Goal: Navigation & Orientation: Find specific page/section

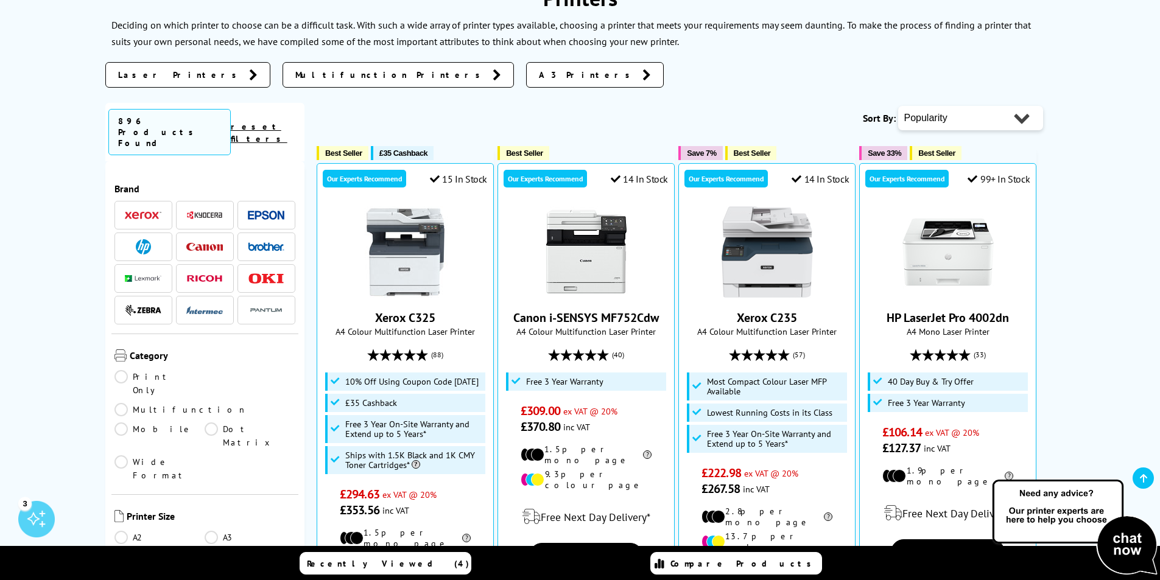
scroll to position [304, 0]
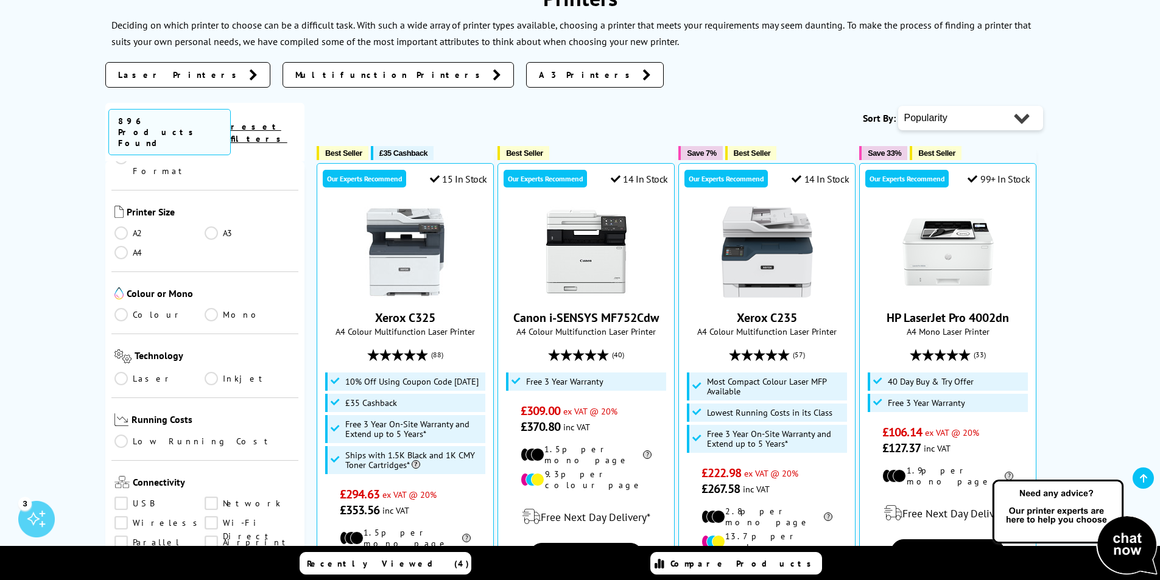
click at [137, 308] on link "Colour" at bounding box center [159, 314] width 91 height 13
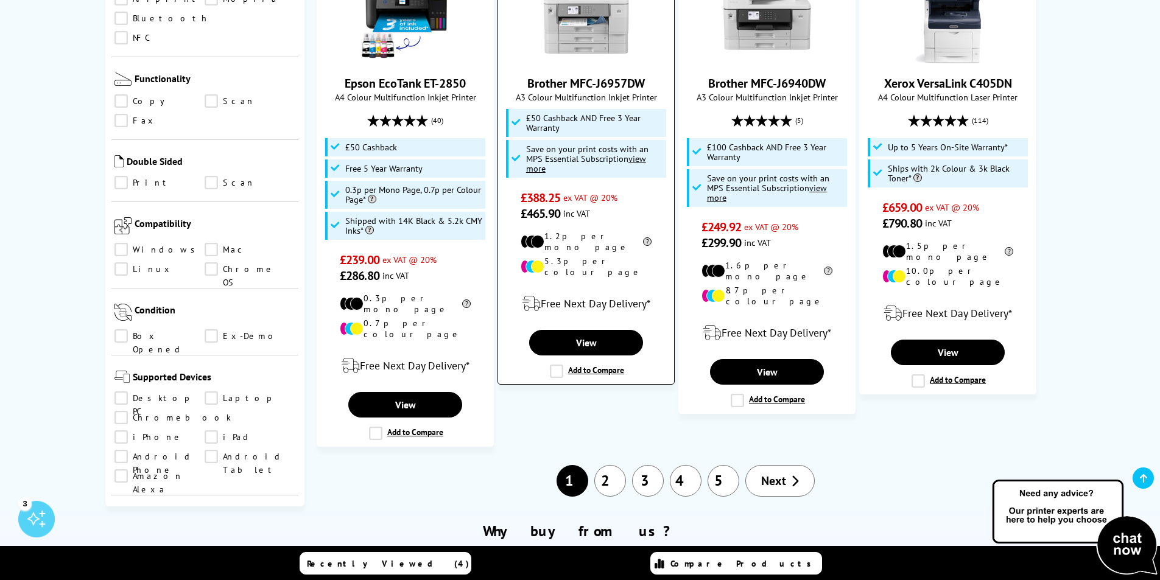
scroll to position [1400, 0]
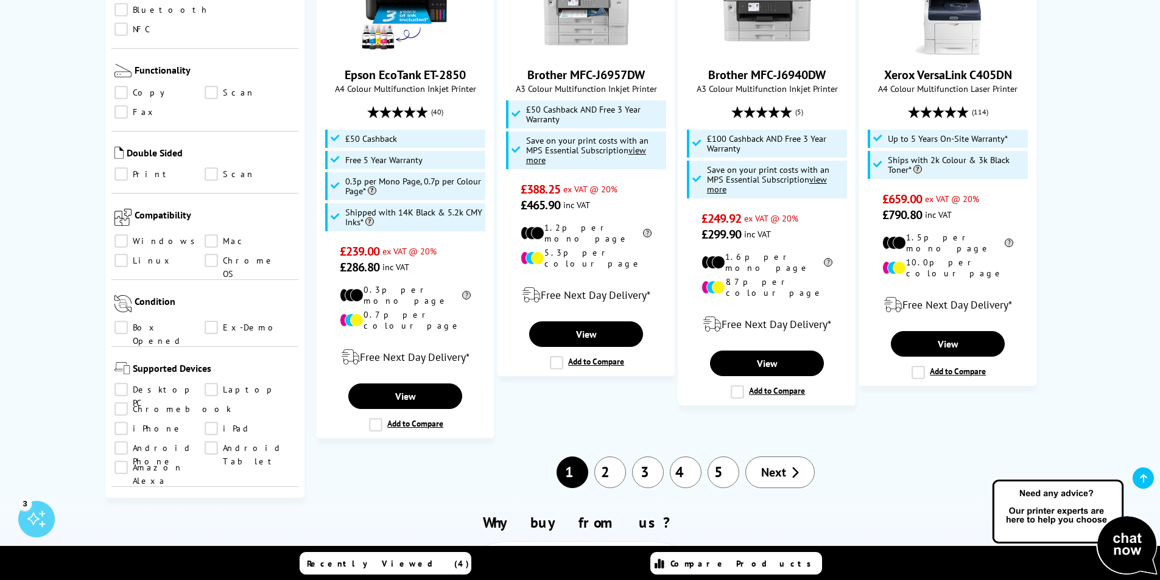
click at [618, 457] on link "2" at bounding box center [610, 473] width 32 height 32
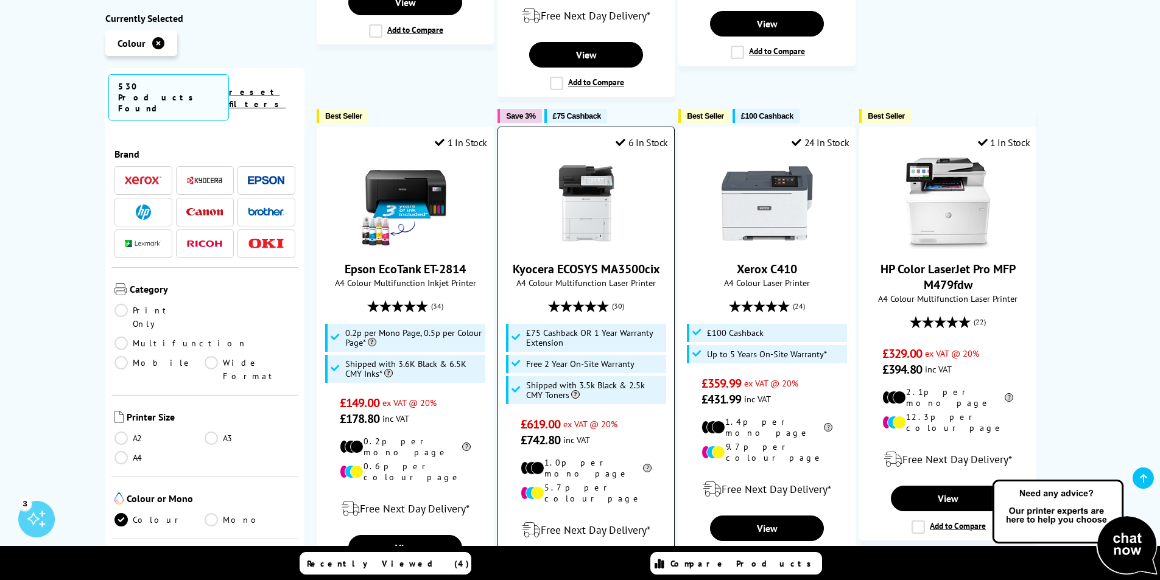
scroll to position [1400, 0]
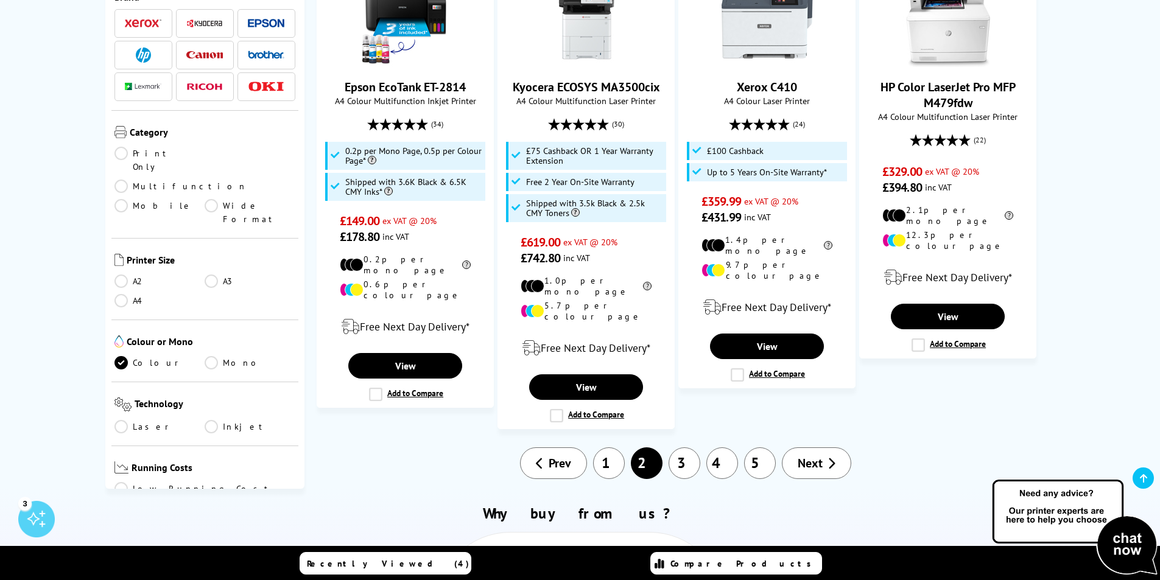
click at [699, 447] on link "3" at bounding box center [684, 463] width 32 height 32
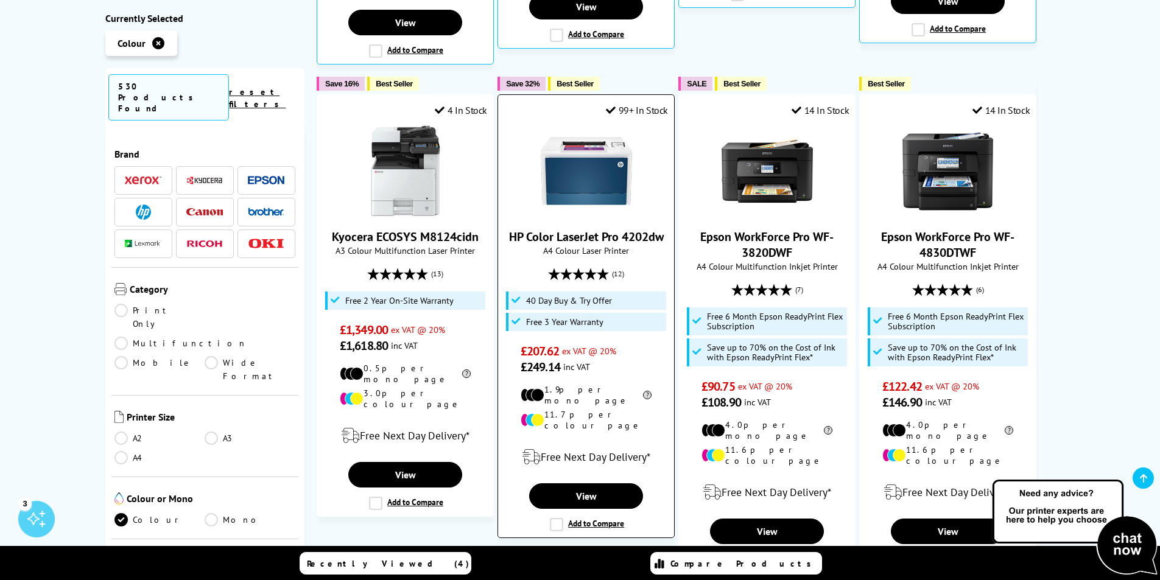
scroll to position [731, 0]
